Goal: Task Accomplishment & Management: Manage account settings

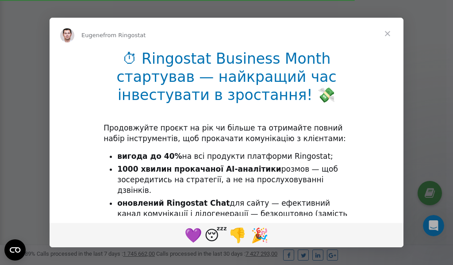
click at [388, 35] on span "Close" at bounding box center [388, 34] width 32 height 32
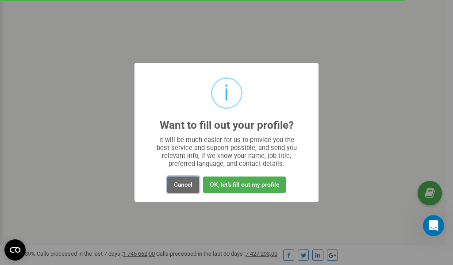
click at [178, 182] on button "Cancel" at bounding box center [183, 184] width 32 height 16
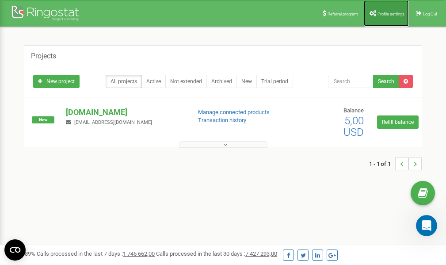
click at [388, 8] on link "Profile settings" at bounding box center [386, 13] width 45 height 27
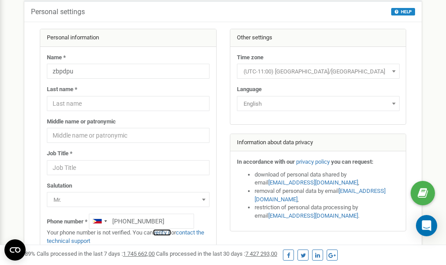
click at [161, 232] on link "verify it" at bounding box center [162, 232] width 18 height 7
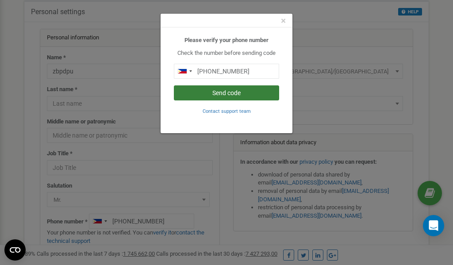
click at [220, 92] on button "Send code" at bounding box center [226, 92] width 105 height 15
